Goal: Transaction & Acquisition: Purchase product/service

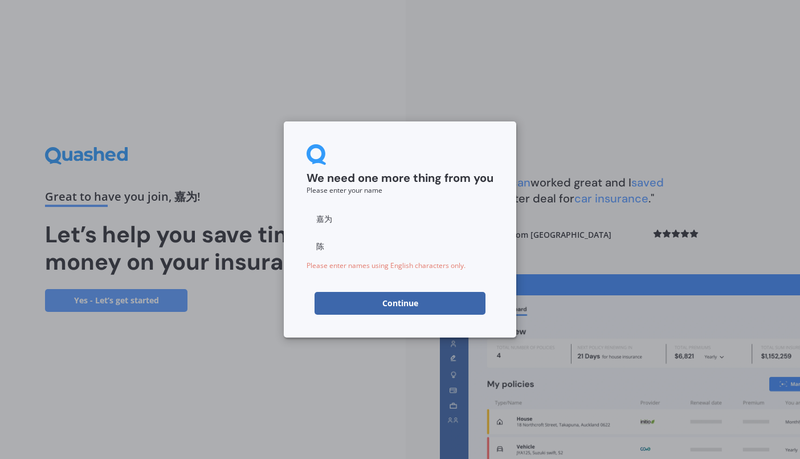
click at [395, 305] on button "Continue" at bounding box center [400, 303] width 171 height 23
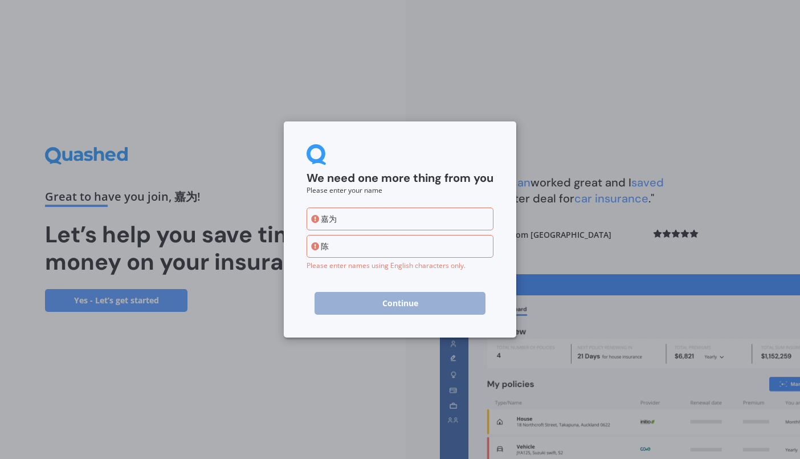
type input "嘉"
type input "jiawei"
click at [397, 250] on input "陈" at bounding box center [400, 246] width 187 height 23
drag, startPoint x: 386, startPoint y: 248, endPoint x: 290, endPoint y: 246, distance: 95.8
click at [290, 246] on div "We need one more thing from you Please enter your name jiawei 陈 Please enter na…" at bounding box center [400, 229] width 232 height 216
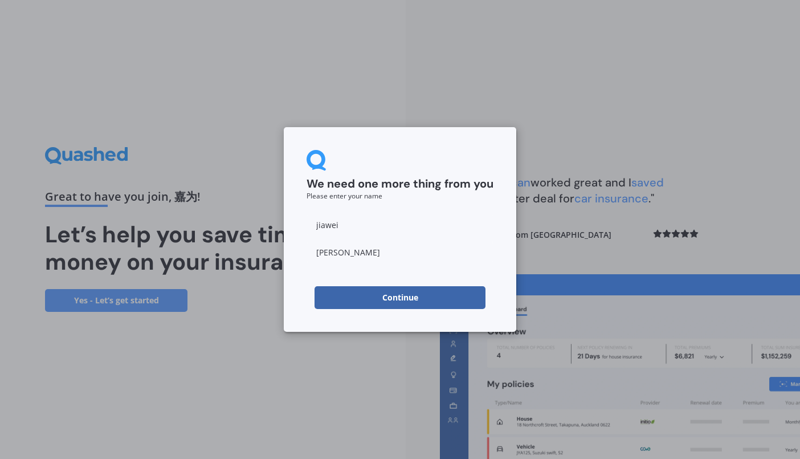
type input "chen"
click at [399, 298] on button "Continue" at bounding box center [400, 297] width 171 height 23
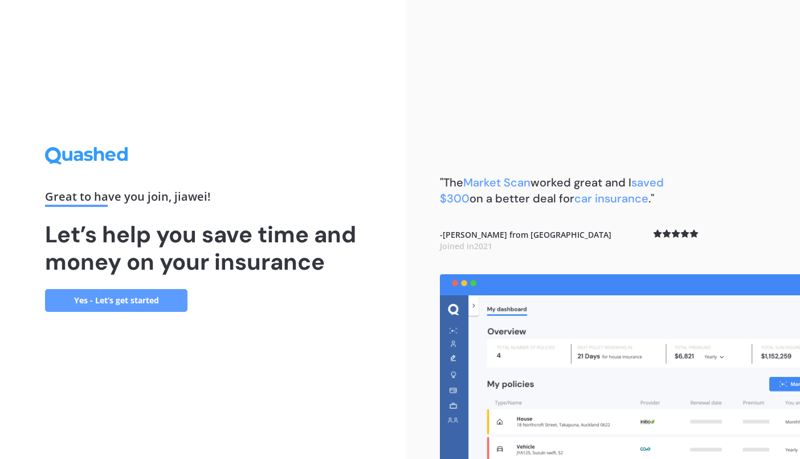
click at [139, 303] on link "Yes - Let’s get started" at bounding box center [116, 300] width 142 height 23
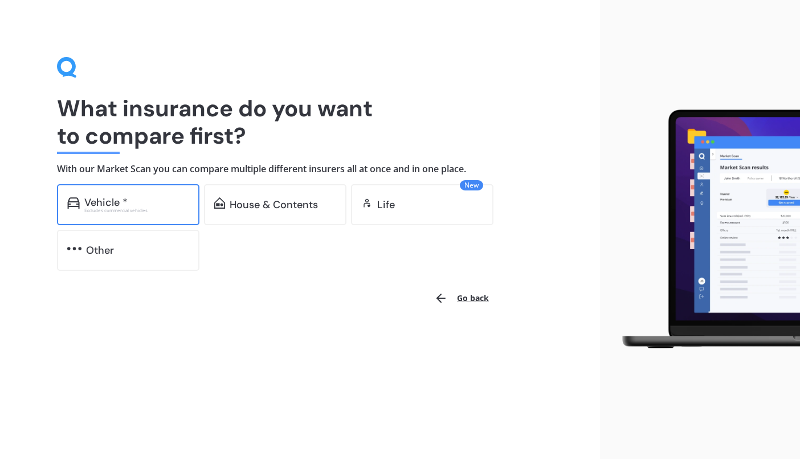
click at [156, 202] on div "Vehicle *" at bounding box center [136, 202] width 105 height 11
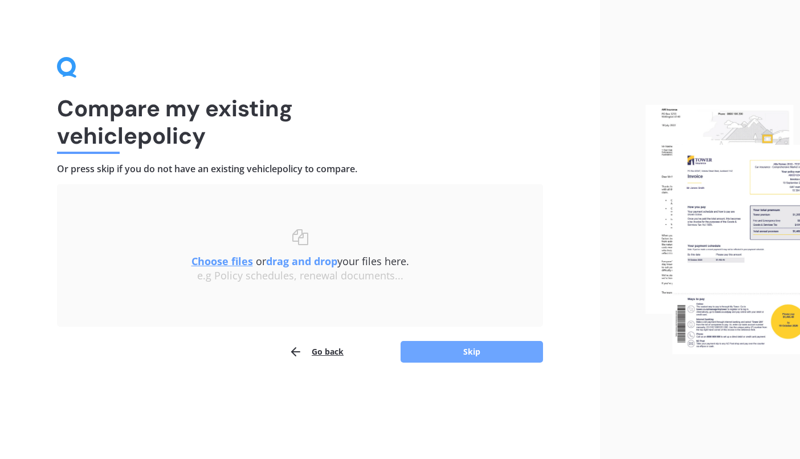
click at [478, 353] on button "Skip" at bounding box center [472, 352] width 142 height 22
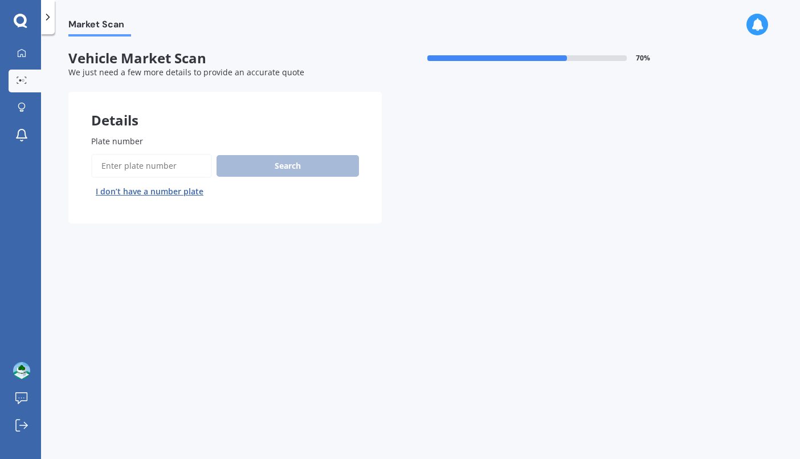
click at [149, 160] on input "Plate number" at bounding box center [151, 166] width 121 height 24
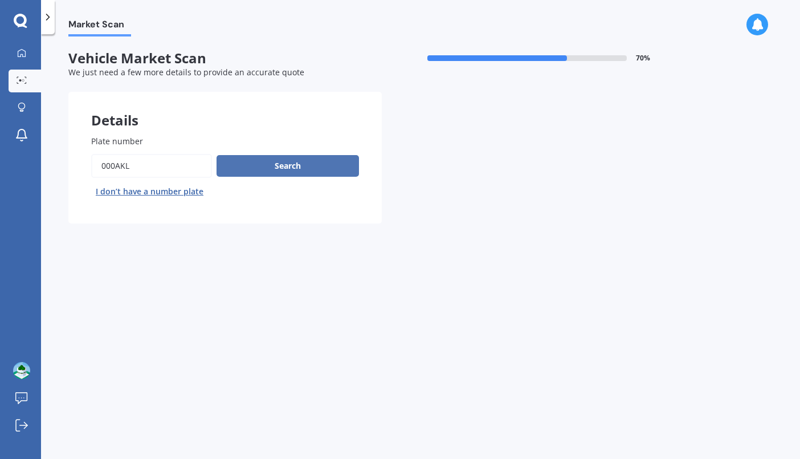
type input "000akl"
click at [296, 165] on button "Search" at bounding box center [288, 166] width 142 height 22
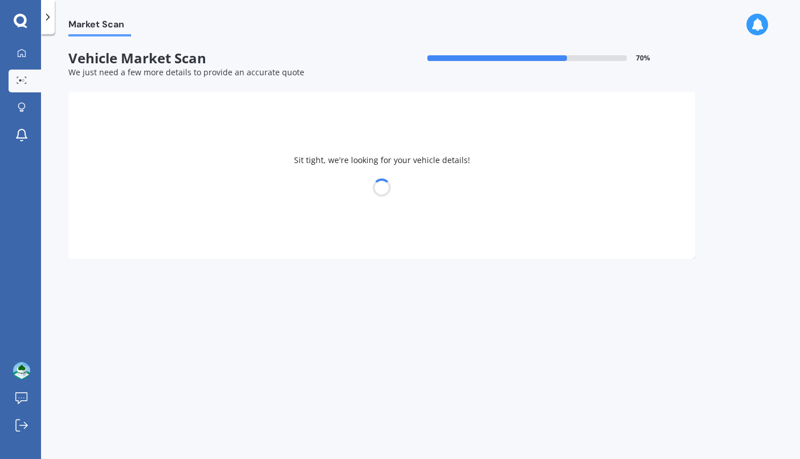
select select "TESLA"
select select "Y"
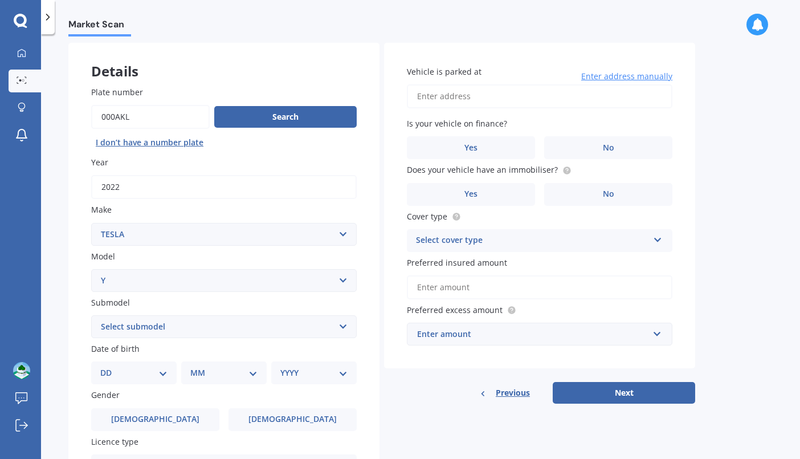
scroll to position [156, 0]
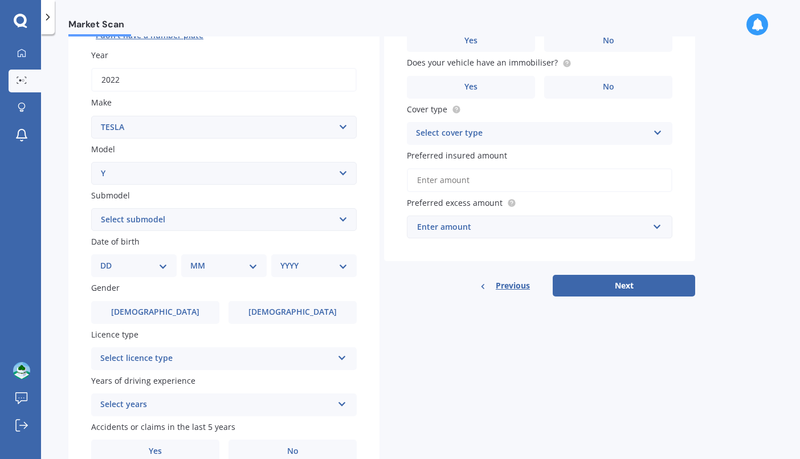
select select "EV"
select select "1987"
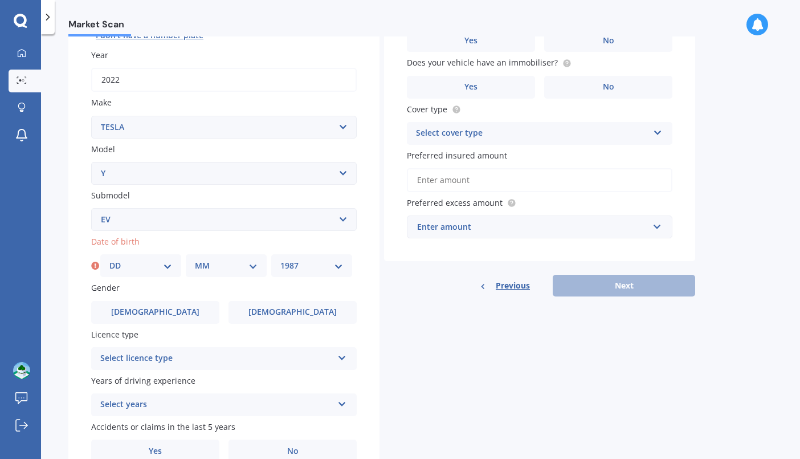
select select "09"
select select "22"
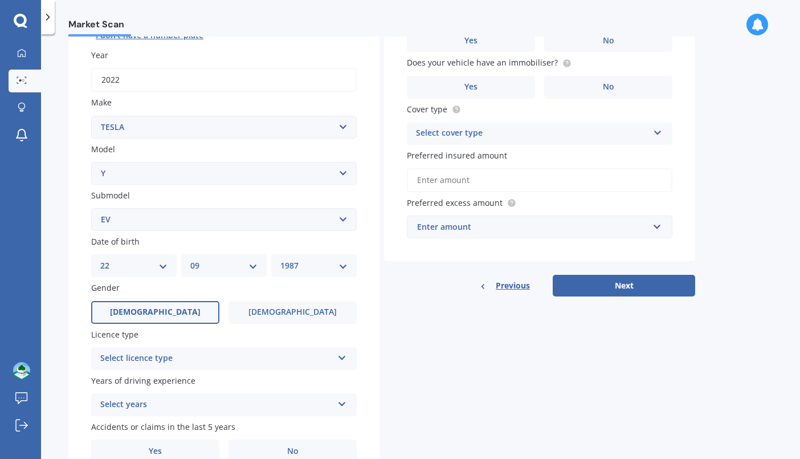
click at [168, 301] on label "Male" at bounding box center [155, 312] width 128 height 23
click at [0, 0] on input "Male" at bounding box center [0, 0] width 0 height 0
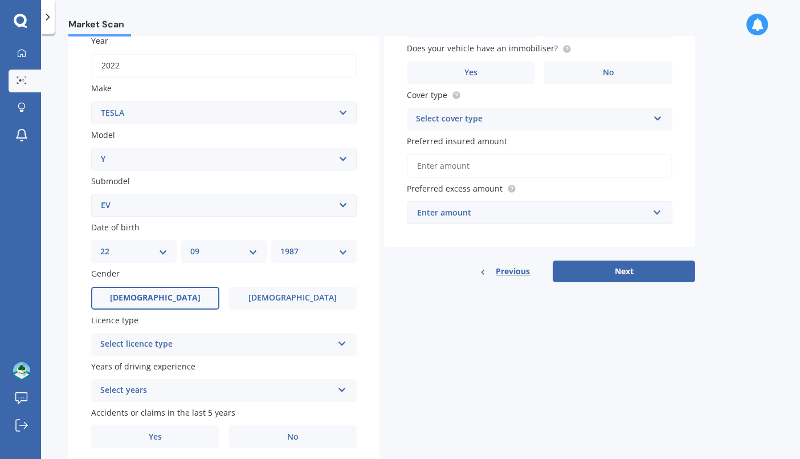
scroll to position [173, 0]
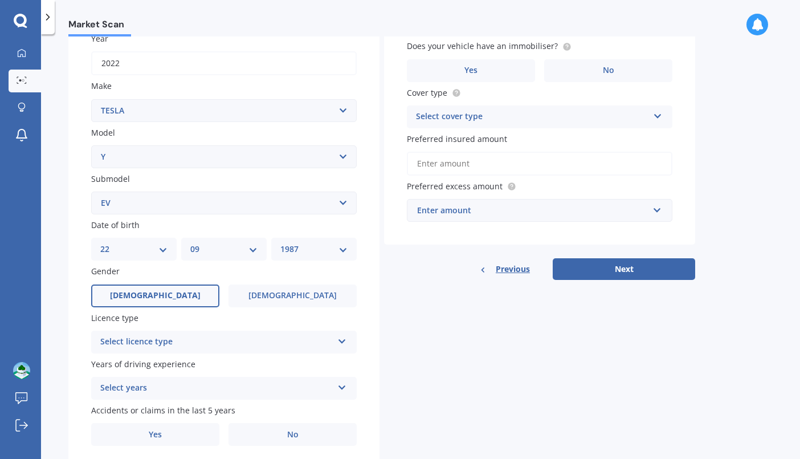
click at [204, 331] on div "Select licence type NZ Full NZ Restricted NZ Learners Australia United Kingdom …" at bounding box center [224, 342] width 266 height 23
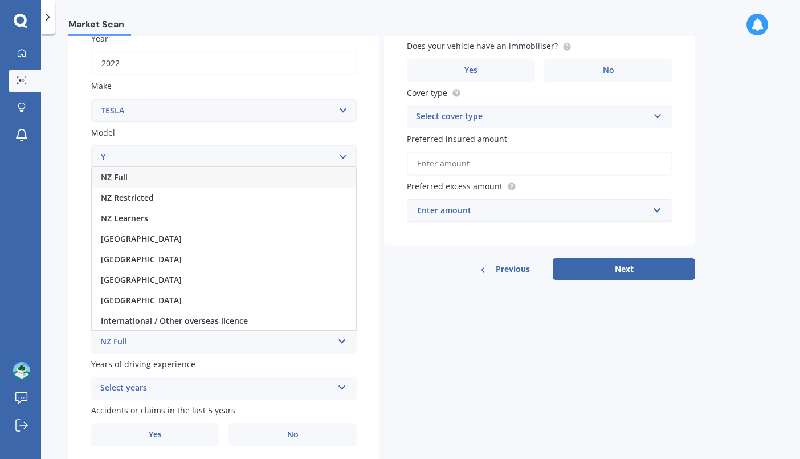
click at [181, 170] on div "NZ Full" at bounding box center [224, 177] width 264 height 21
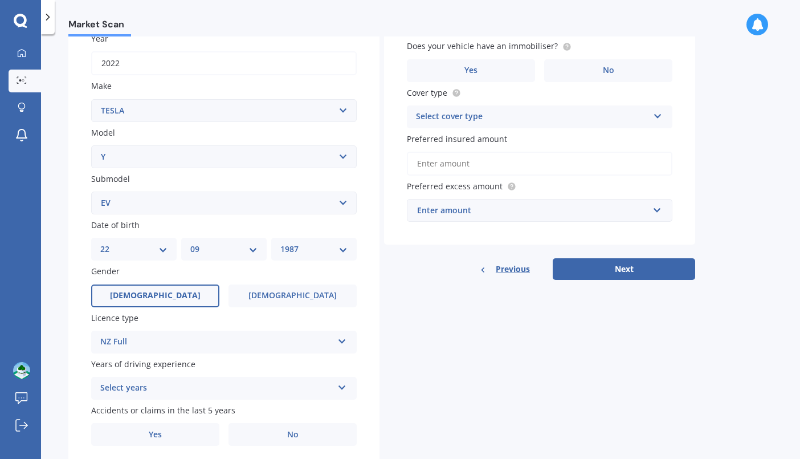
scroll to position [208, 0]
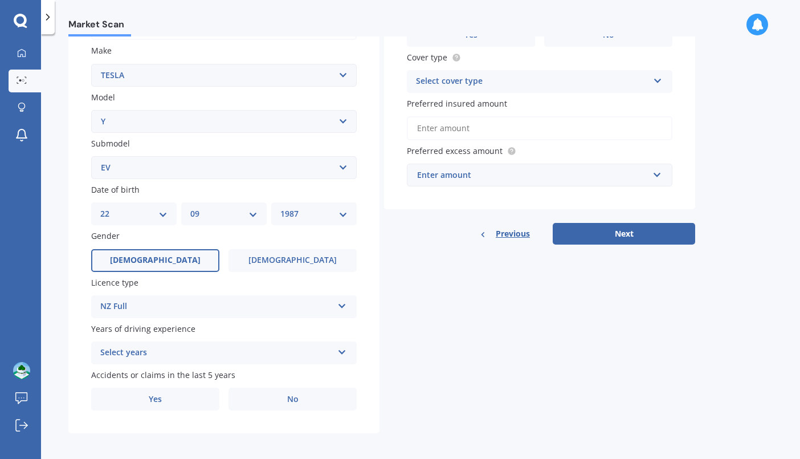
click at [179, 346] on div "Select years" at bounding box center [216, 353] width 232 height 14
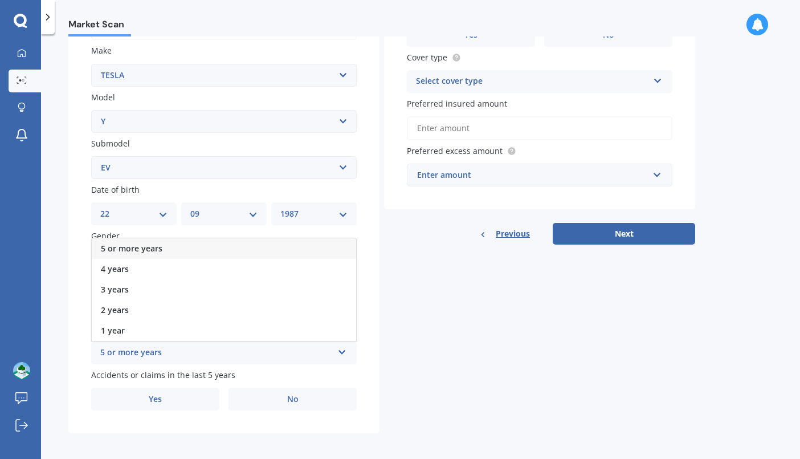
click at [180, 245] on div "5 or more years" at bounding box center [224, 248] width 264 height 21
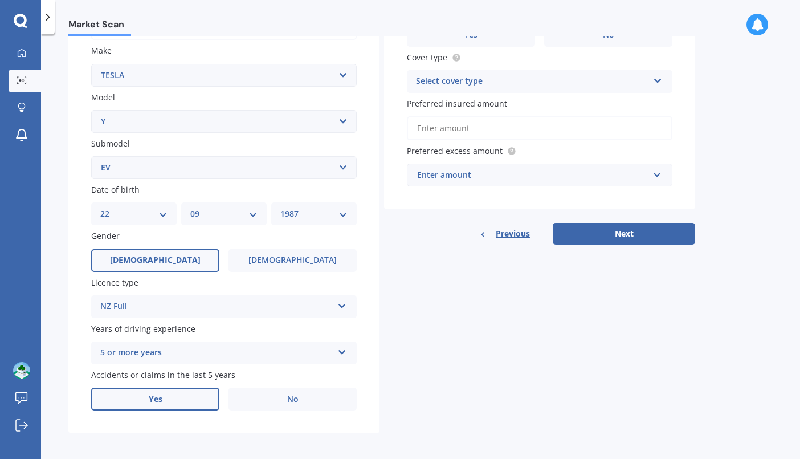
click at [176, 390] on label "Yes" at bounding box center [155, 398] width 128 height 23
click at [0, 0] on input "Yes" at bounding box center [0, 0] width 0 height 0
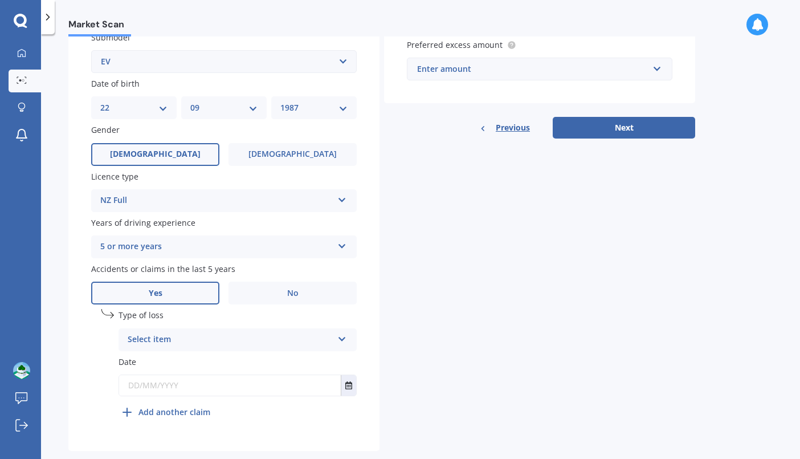
scroll to position [331, 0]
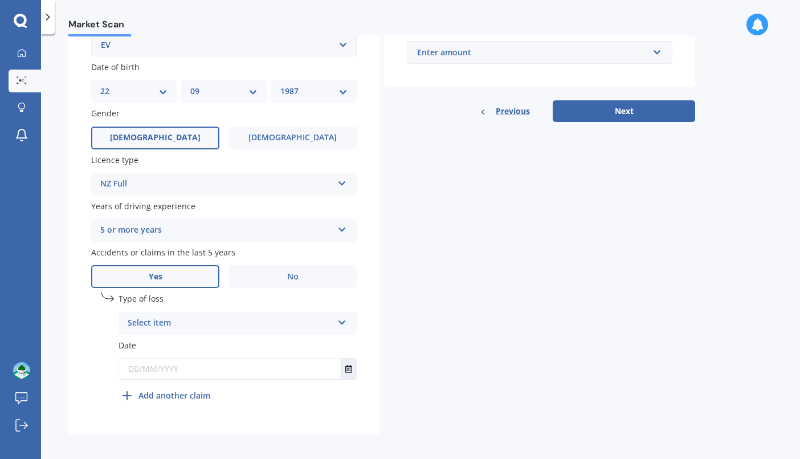
click at [198, 317] on div "Select item" at bounding box center [230, 323] width 205 height 14
click at [203, 336] on div "At fault accident" at bounding box center [237, 345] width 237 height 21
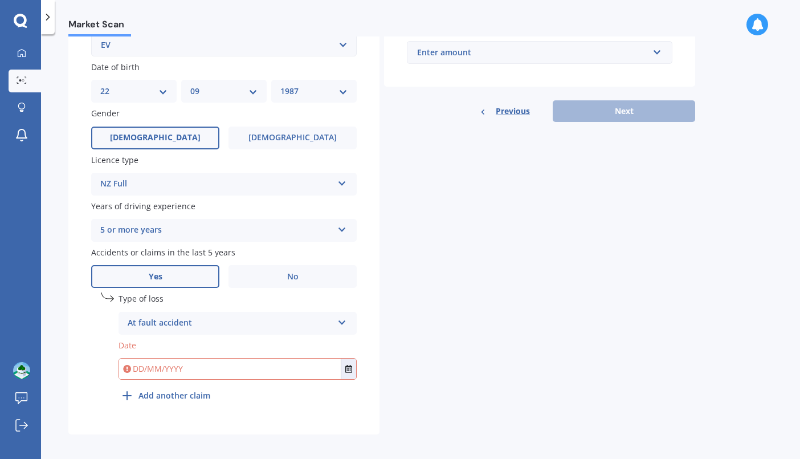
click at [326, 320] on div "At fault accident" at bounding box center [230, 323] width 205 height 14
click at [310, 338] on div "At fault accident" at bounding box center [237, 345] width 237 height 21
click at [282, 367] on input "text" at bounding box center [230, 368] width 222 height 21
type input "30/03/2025"
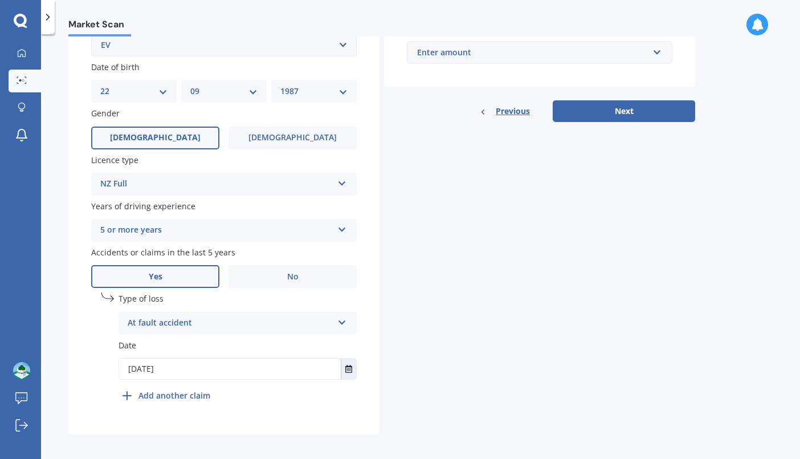
click at [392, 356] on div "Details Plate number Search I don’t have a number plate Year 2022 Make Select m…" at bounding box center [381, 97] width 627 height 673
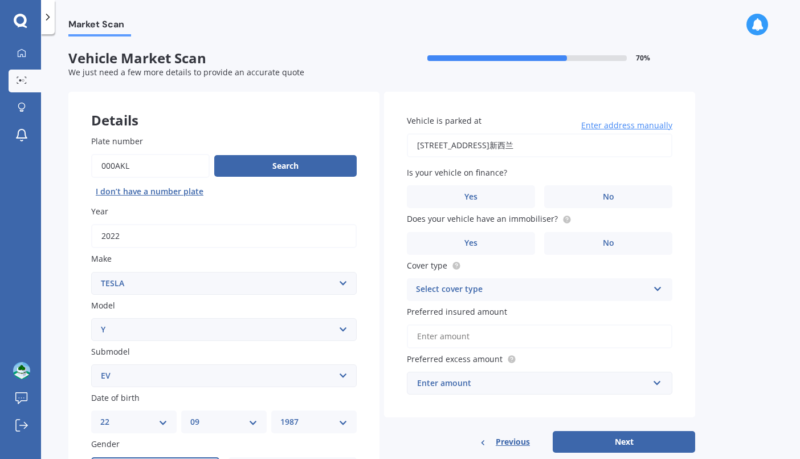
type input "2A Waimana Avenue, Northcote Point, Auckland 0627新西兰"
click at [599, 193] on label "No" at bounding box center [608, 196] width 128 height 23
click at [0, 0] on input "No" at bounding box center [0, 0] width 0 height 0
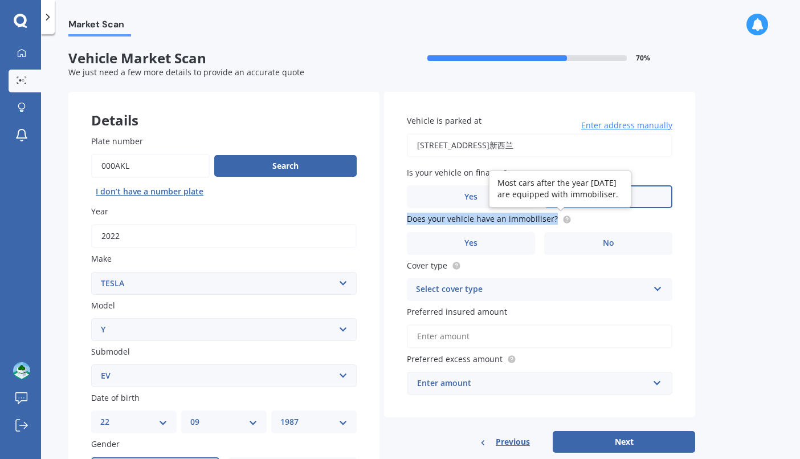
drag, startPoint x: 406, startPoint y: 218, endPoint x: 553, endPoint y: 218, distance: 147.0
click at [553, 218] on div "Vehicle is parked at 2A Waimana Avenue, Northcote Point, Auckland 0627新西兰 Enter…" at bounding box center [539, 255] width 311 height 326
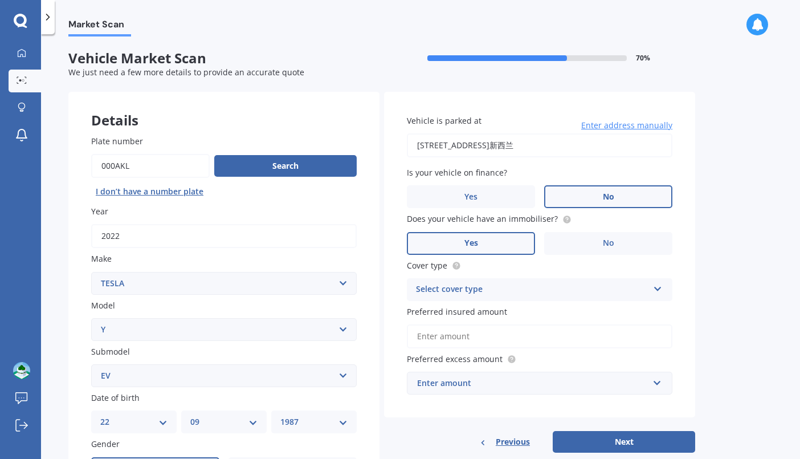
click at [498, 238] on label "Yes" at bounding box center [471, 243] width 128 height 23
click at [0, 0] on input "Yes" at bounding box center [0, 0] width 0 height 0
click at [533, 284] on div "Select cover type" at bounding box center [532, 290] width 232 height 14
click at [500, 309] on div "Comprehensive" at bounding box center [539, 311] width 264 height 21
click at [487, 333] on input "Preferred insured amount" at bounding box center [540, 336] width 266 height 24
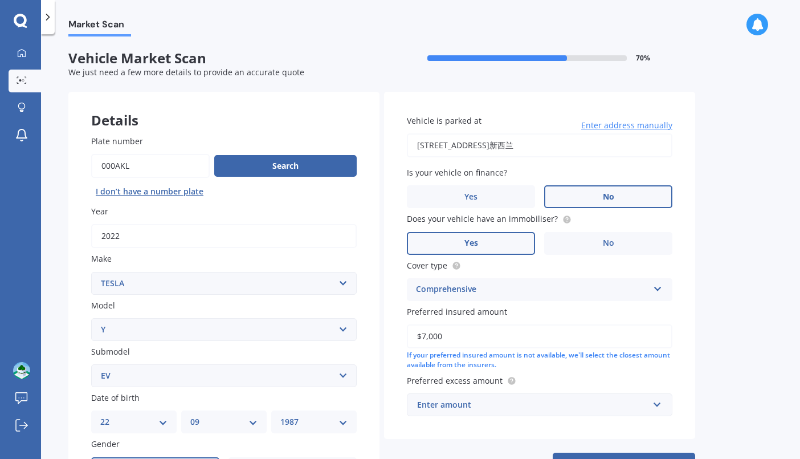
type input "$70,000"
click at [532, 400] on div "Enter amount" at bounding box center [532, 404] width 231 height 13
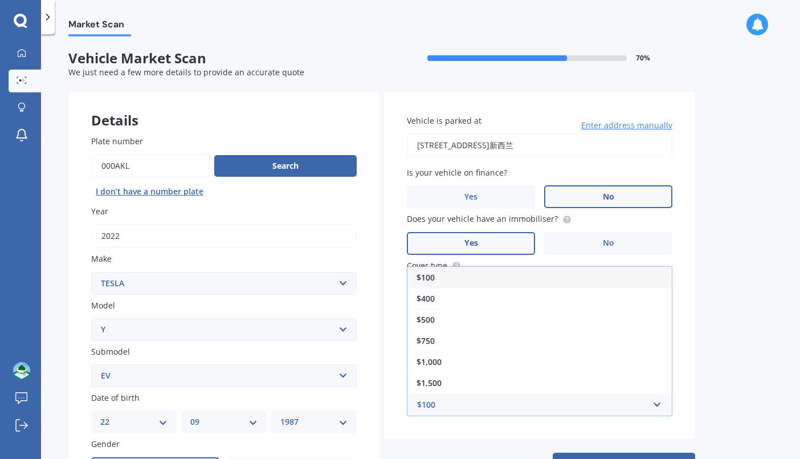
click at [701, 377] on div "Market Scan Vehicle Market Scan 70 % We just need a few more details to provide…" at bounding box center [420, 248] width 759 height 425
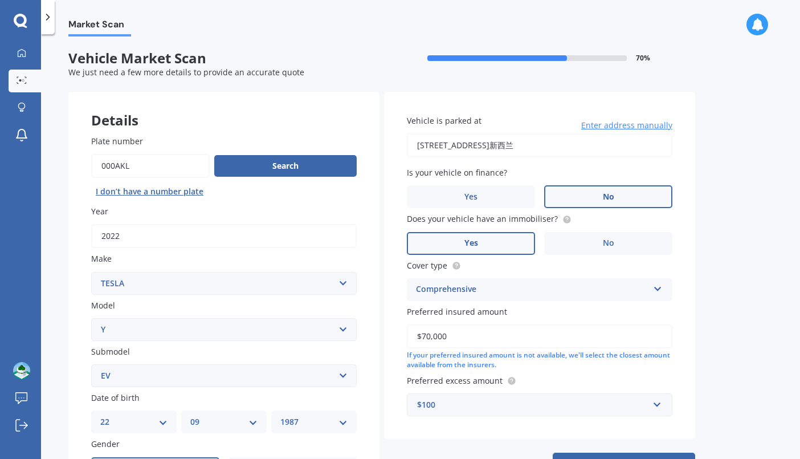
click at [633, 405] on div "$100" at bounding box center [532, 404] width 231 height 13
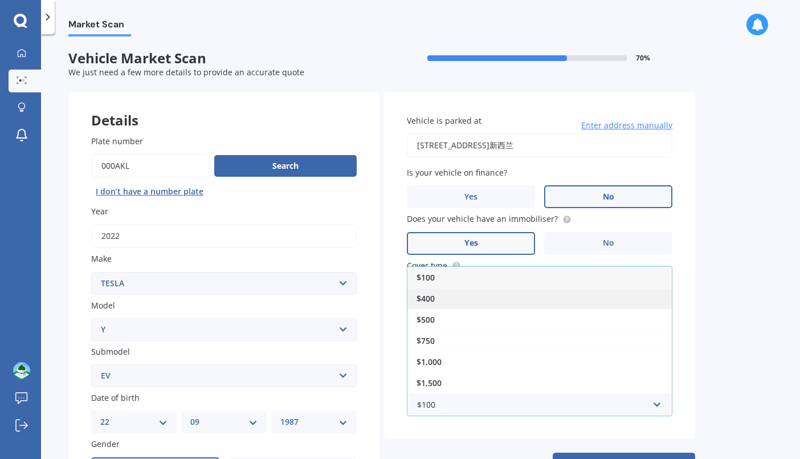
click at [564, 298] on div "$400" at bounding box center [539, 298] width 264 height 21
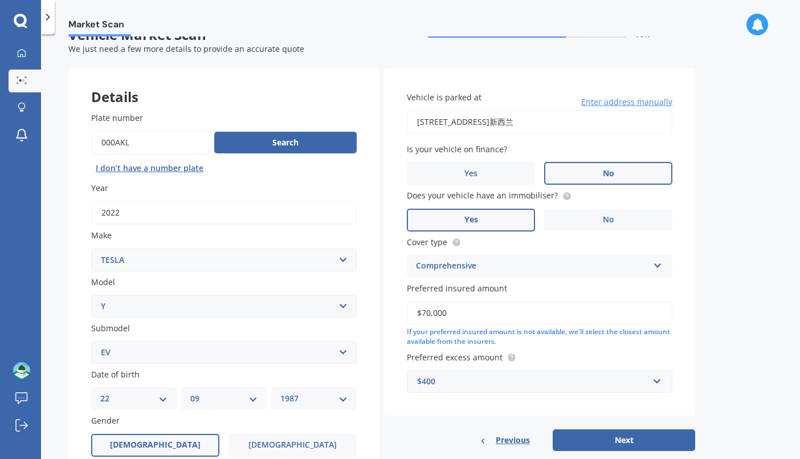
scroll to position [42, 0]
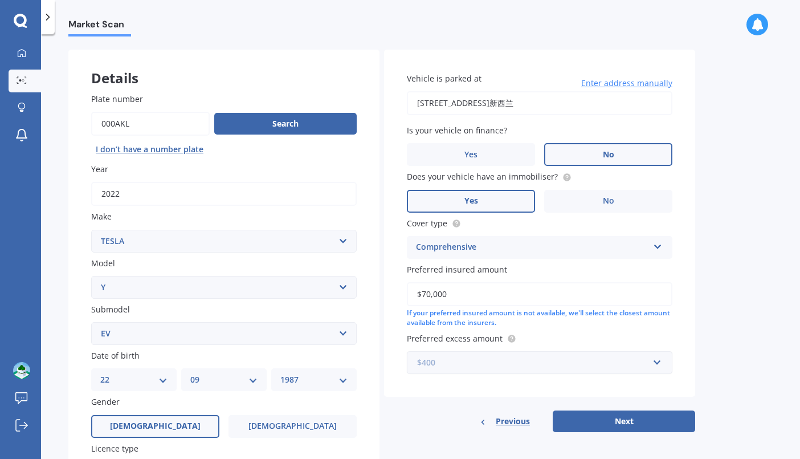
click at [661, 360] on input "text" at bounding box center [535, 363] width 255 height 22
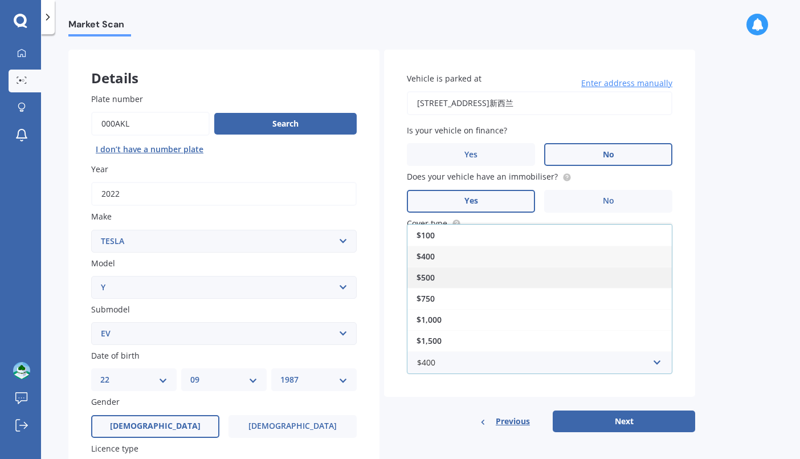
click at [549, 267] on div "$500" at bounding box center [539, 277] width 264 height 21
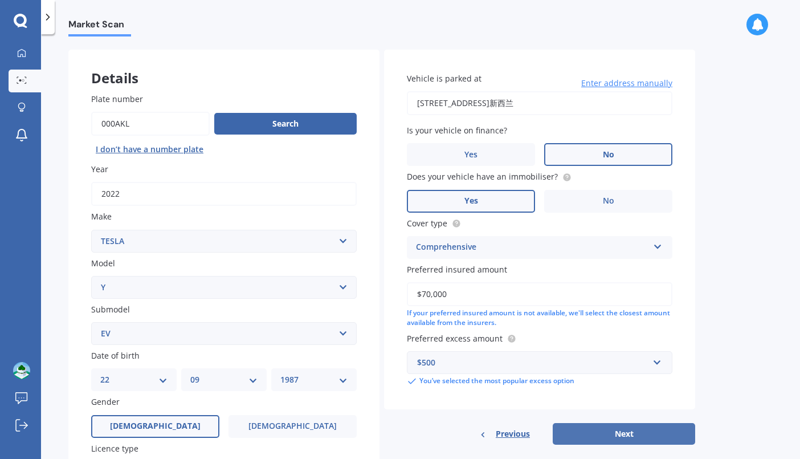
click at [627, 423] on button "Next" at bounding box center [624, 434] width 142 height 22
select select "22"
select select "09"
select select "1987"
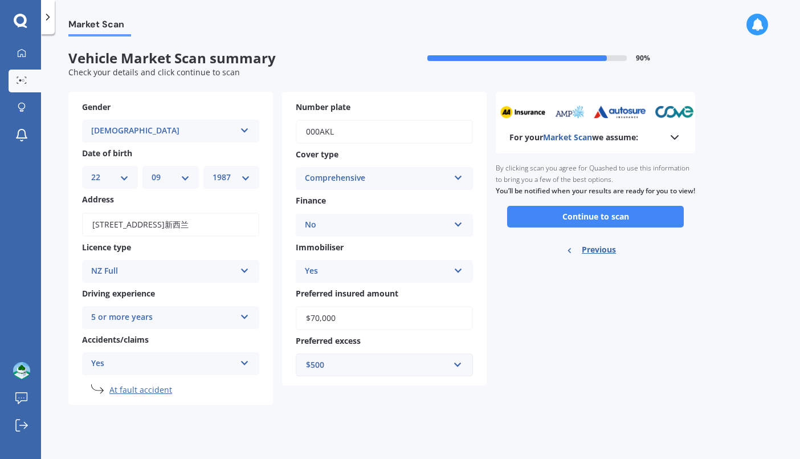
scroll to position [0, 0]
click at [563, 226] on button "Continue to scan" at bounding box center [595, 217] width 177 height 22
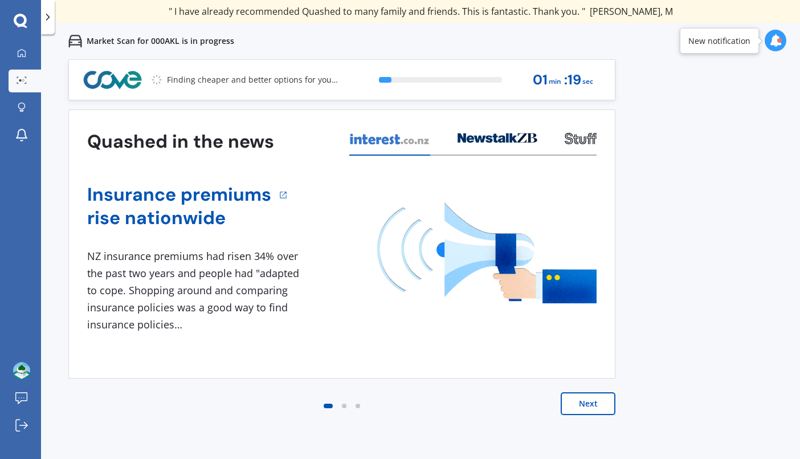
click at [590, 402] on button "Next" at bounding box center [588, 403] width 55 height 23
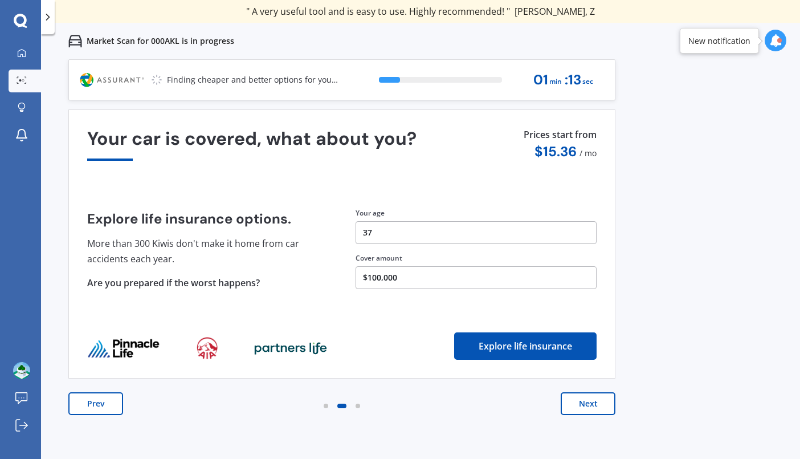
click at [590, 402] on button "Next" at bounding box center [588, 403] width 55 height 23
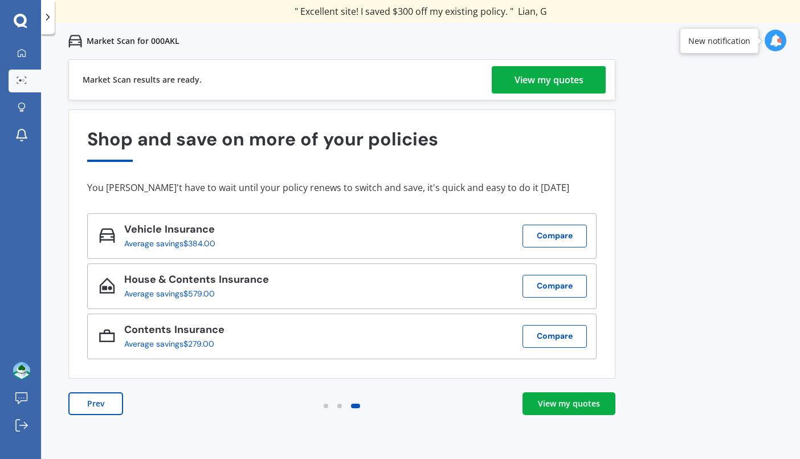
click at [566, 80] on div "View my quotes" at bounding box center [549, 79] width 69 height 27
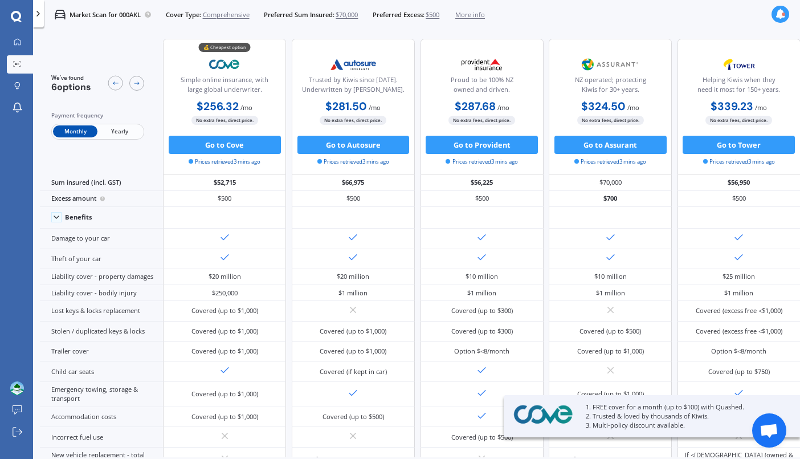
click at [130, 133] on span "Yearly" at bounding box center [119, 131] width 44 height 12
